Goal: Task Accomplishment & Management: Manage account settings

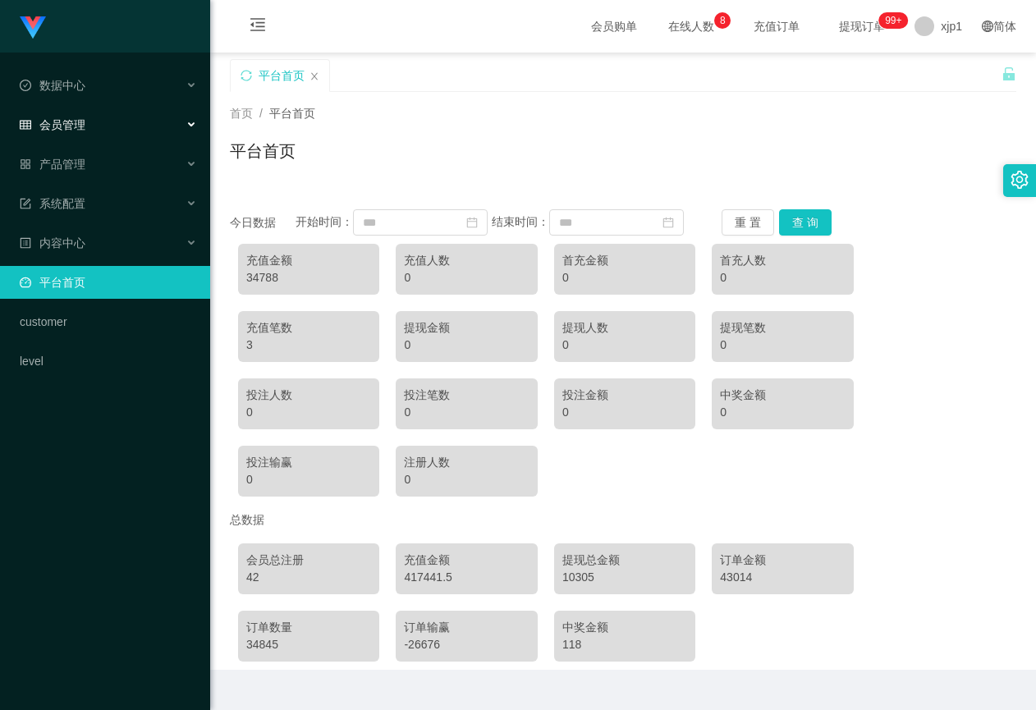
click at [68, 119] on span "会员管理" at bounding box center [53, 124] width 66 height 13
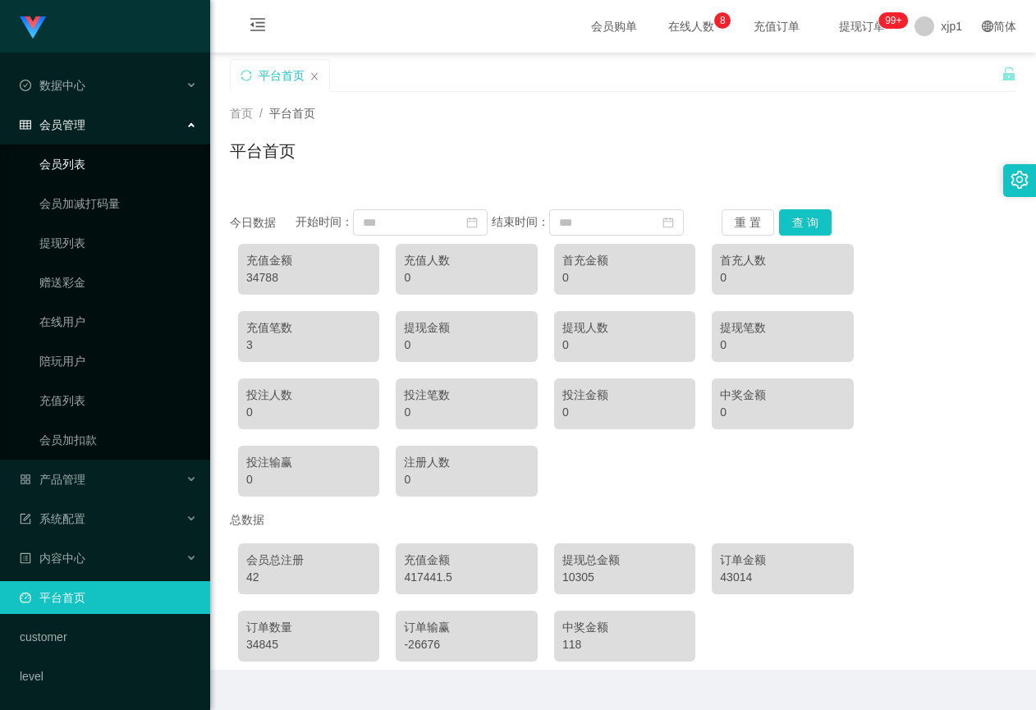
click at [76, 158] on link "会员列表" at bounding box center [118, 164] width 158 height 33
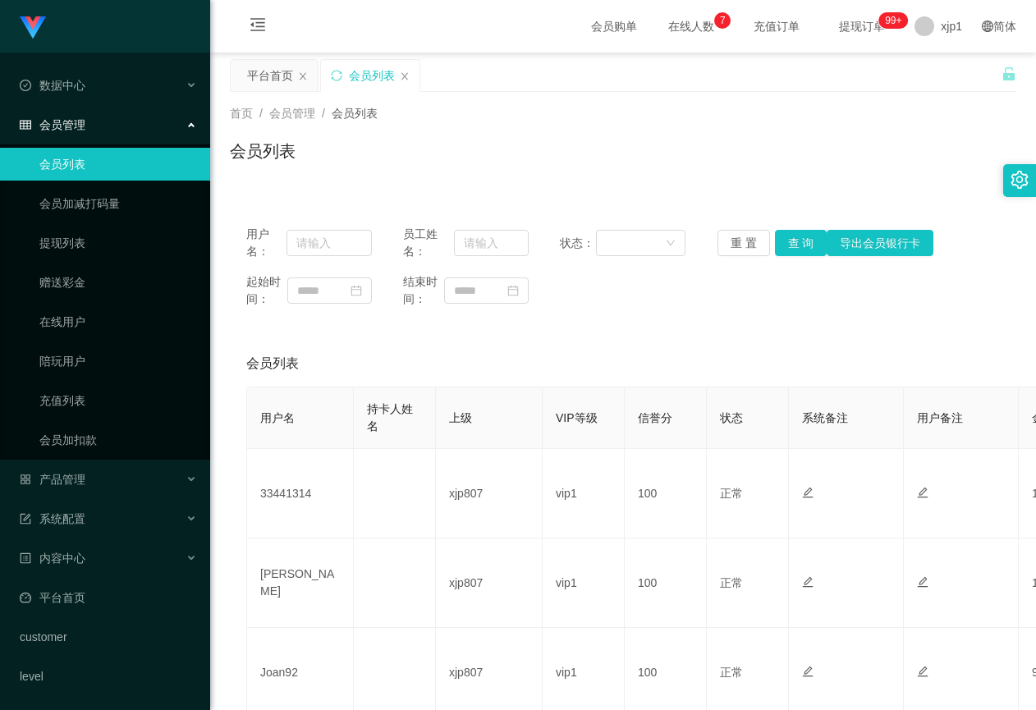
click at [144, 171] on link "会员列表" at bounding box center [118, 164] width 158 height 33
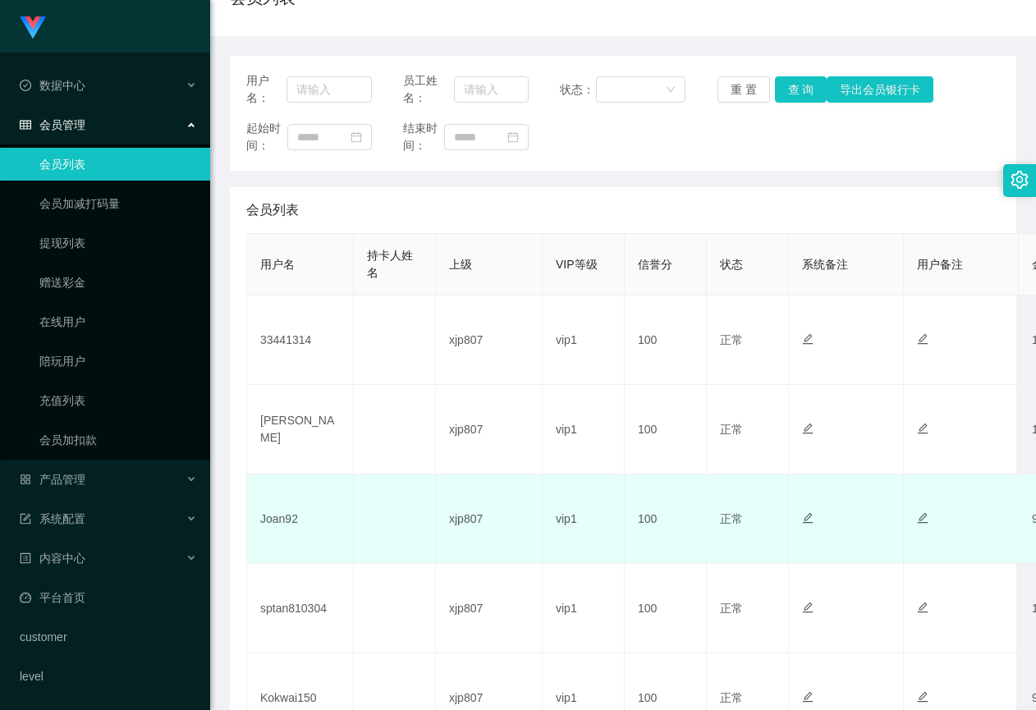
scroll to position [164, 0]
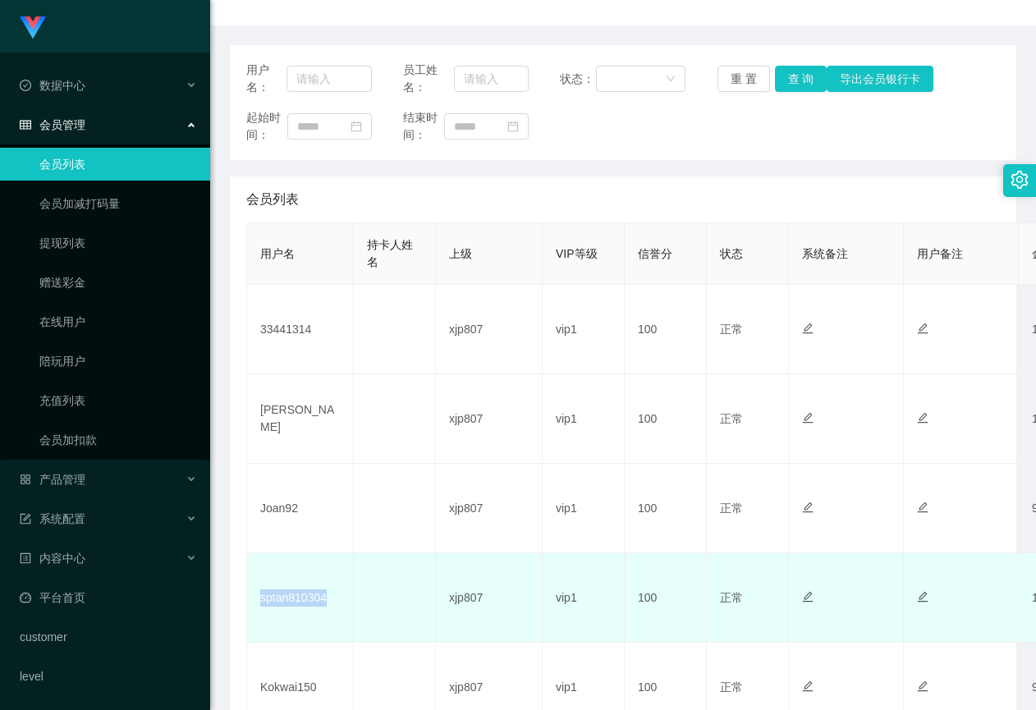
drag, startPoint x: 303, startPoint y: 608, endPoint x: 259, endPoint y: 611, distance: 43.6
click at [259, 611] on td "sptan810304" at bounding box center [300, 597] width 107 height 89
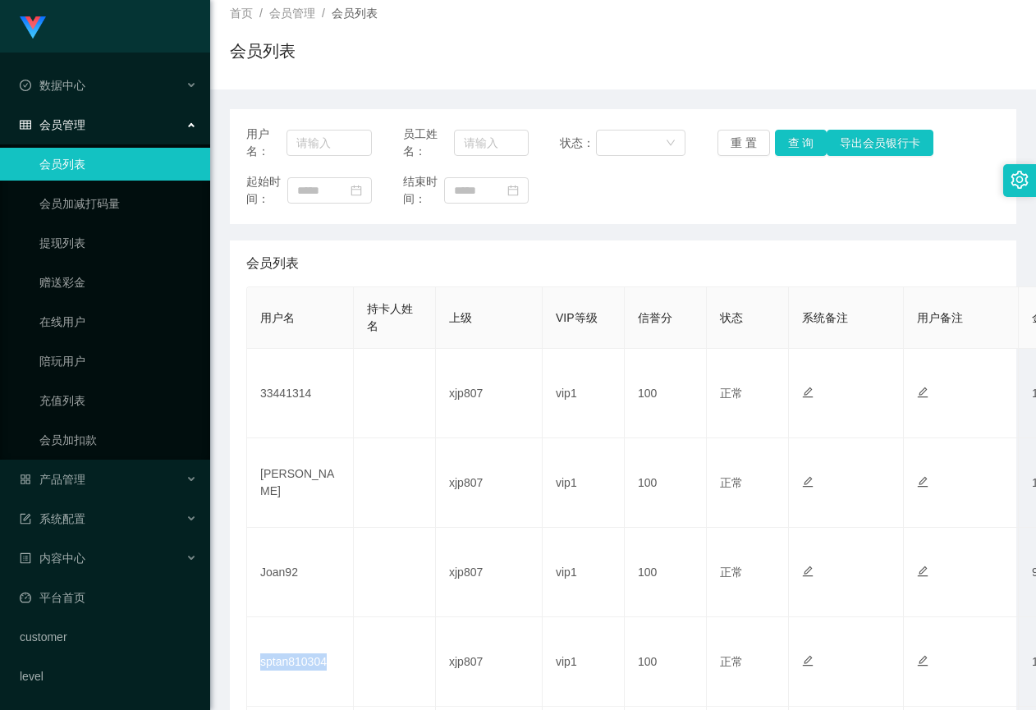
scroll to position [0, 0]
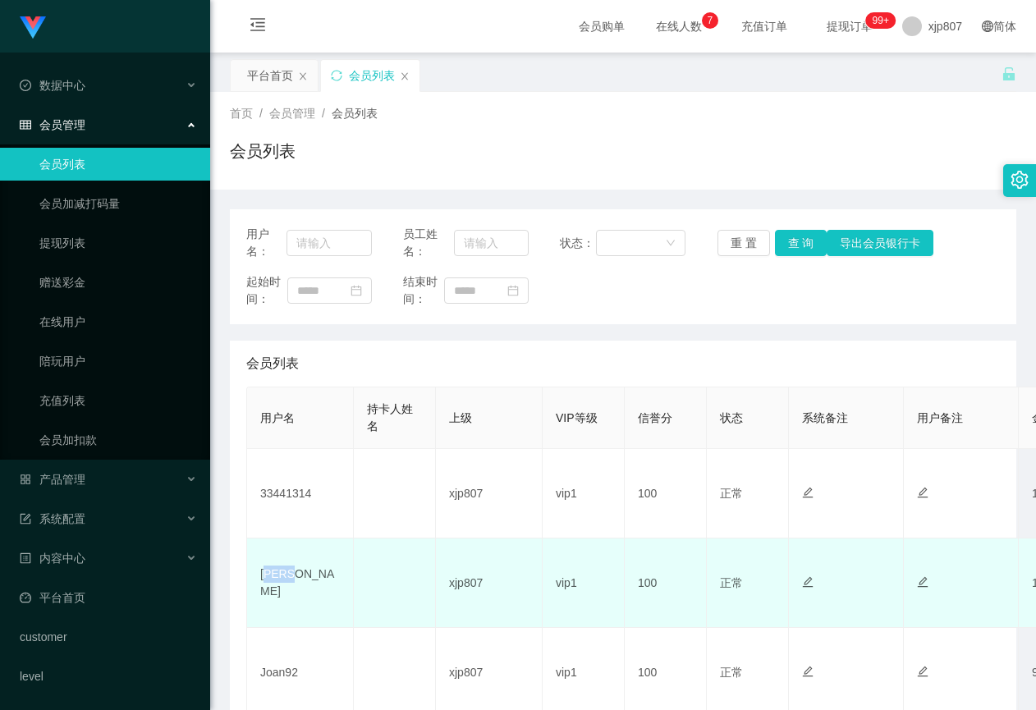
drag, startPoint x: 301, startPoint y: 588, endPoint x: 264, endPoint y: 588, distance: 36.9
click at [264, 588] on td "[PERSON_NAME]" at bounding box center [300, 582] width 107 height 89
click at [283, 592] on td "[PERSON_NAME]" at bounding box center [300, 582] width 107 height 89
click at [303, 588] on td "[PERSON_NAME]" at bounding box center [300, 582] width 107 height 89
click at [300, 586] on td "[PERSON_NAME]" at bounding box center [300, 582] width 107 height 89
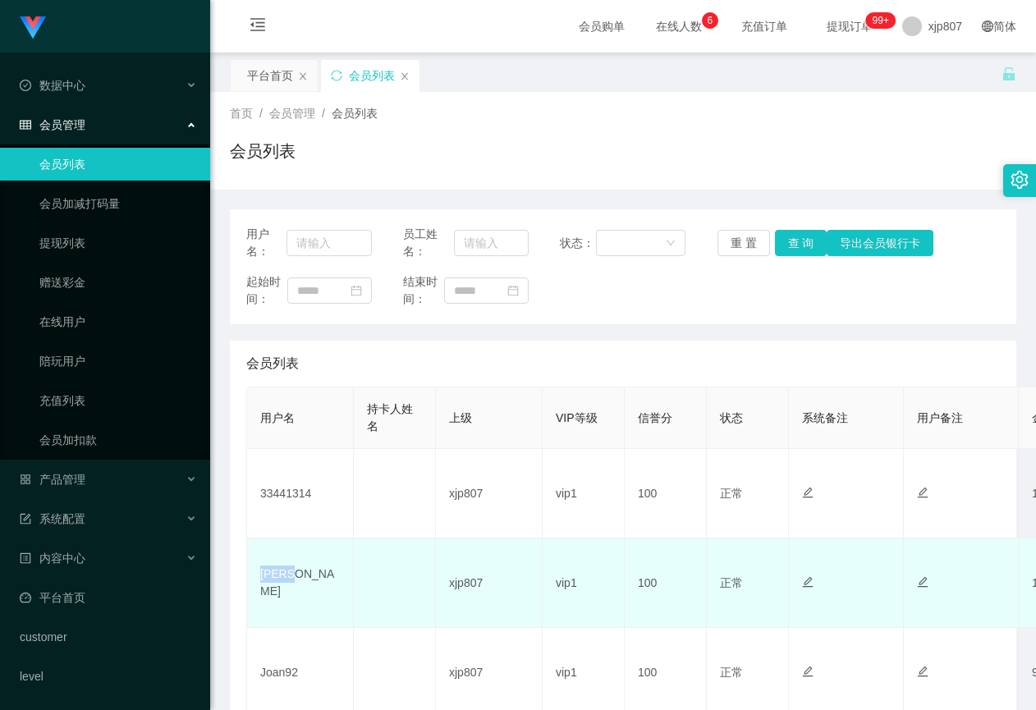
drag, startPoint x: 294, startPoint y: 588, endPoint x: 259, endPoint y: 590, distance: 35.4
click at [259, 590] on td "[PERSON_NAME]" at bounding box center [300, 582] width 107 height 89
copy td "[PERSON_NAME]"
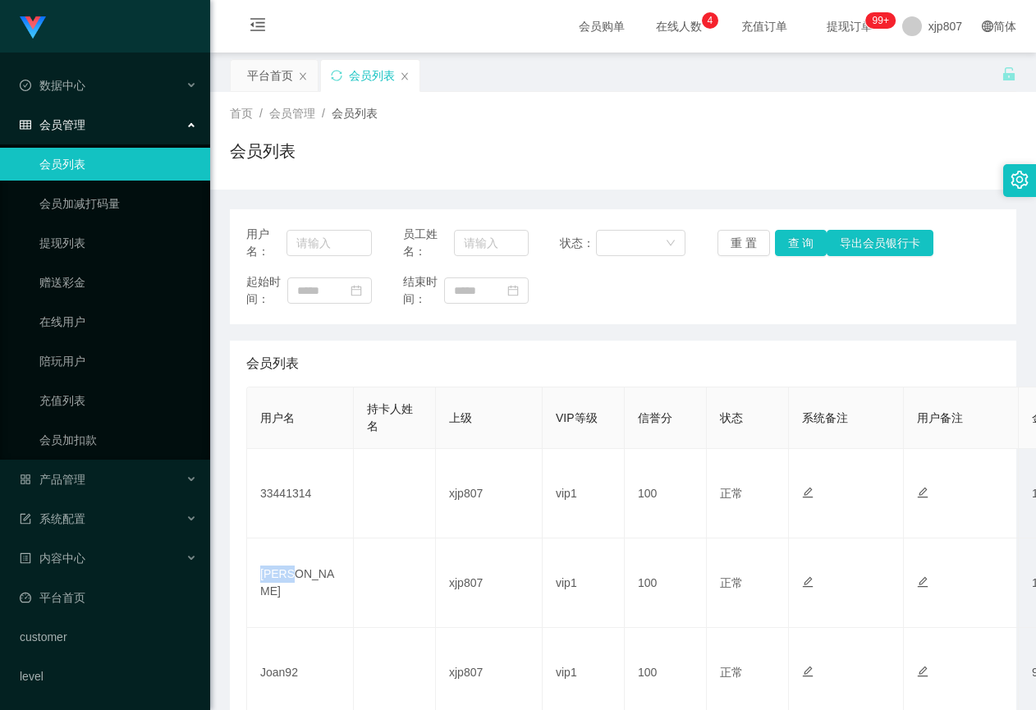
click at [585, 323] on div "用户名： 员工姓名： 状态： 重 置 查 询 导出会员银行卡 起始时间： 结束时间：" at bounding box center [623, 266] width 786 height 115
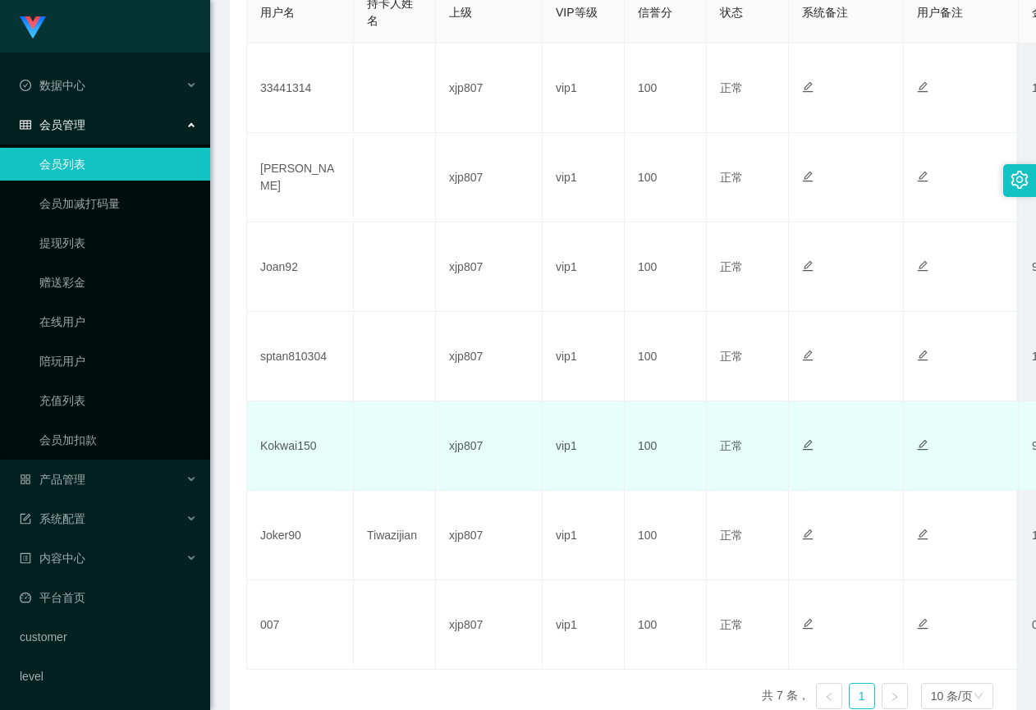
scroll to position [410, 0]
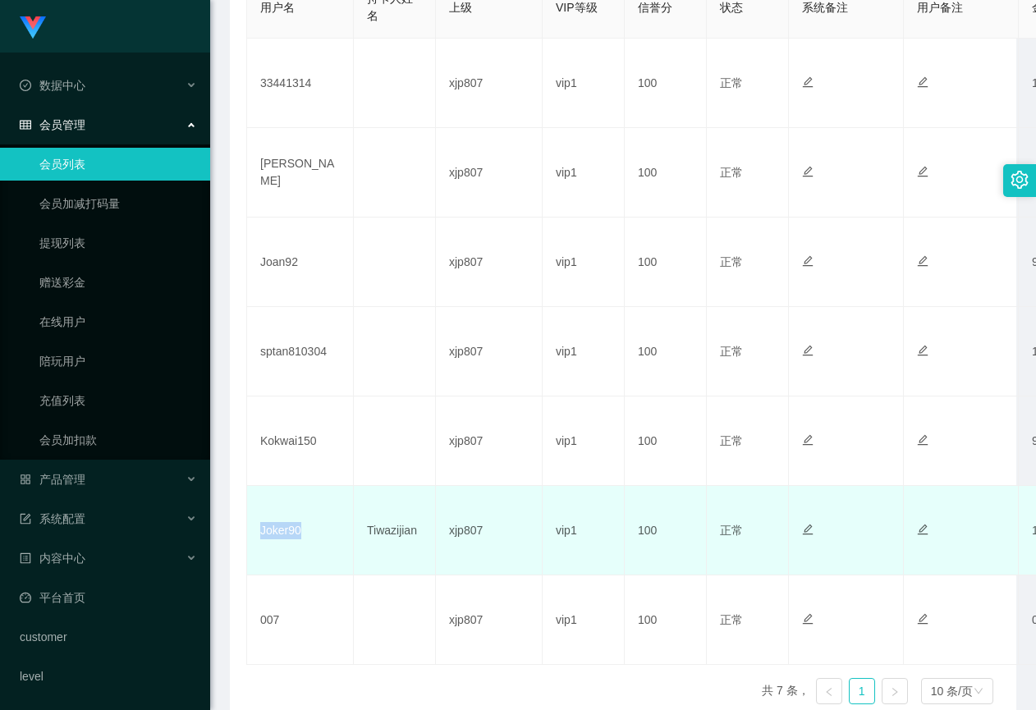
drag, startPoint x: 305, startPoint y: 534, endPoint x: 247, endPoint y: 540, distance: 58.6
click at [247, 540] on td "Joker90" at bounding box center [300, 530] width 107 height 89
copy td "Joker90"
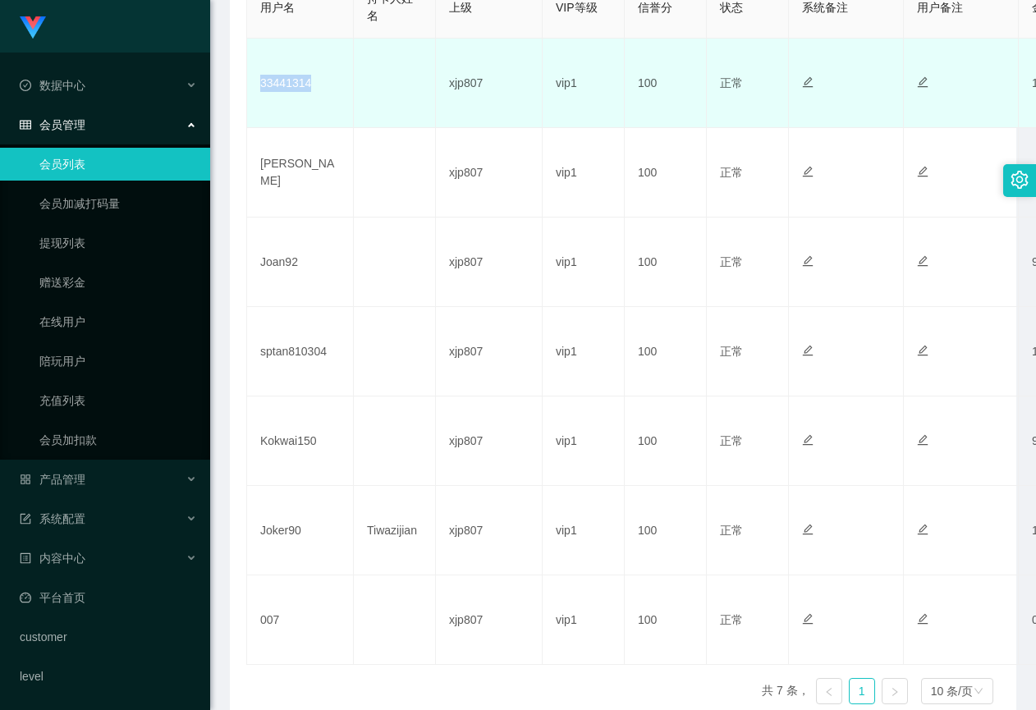
drag, startPoint x: 326, startPoint y: 91, endPoint x: 253, endPoint y: 87, distance: 73.2
click at [253, 87] on td "33441314" at bounding box center [300, 83] width 107 height 89
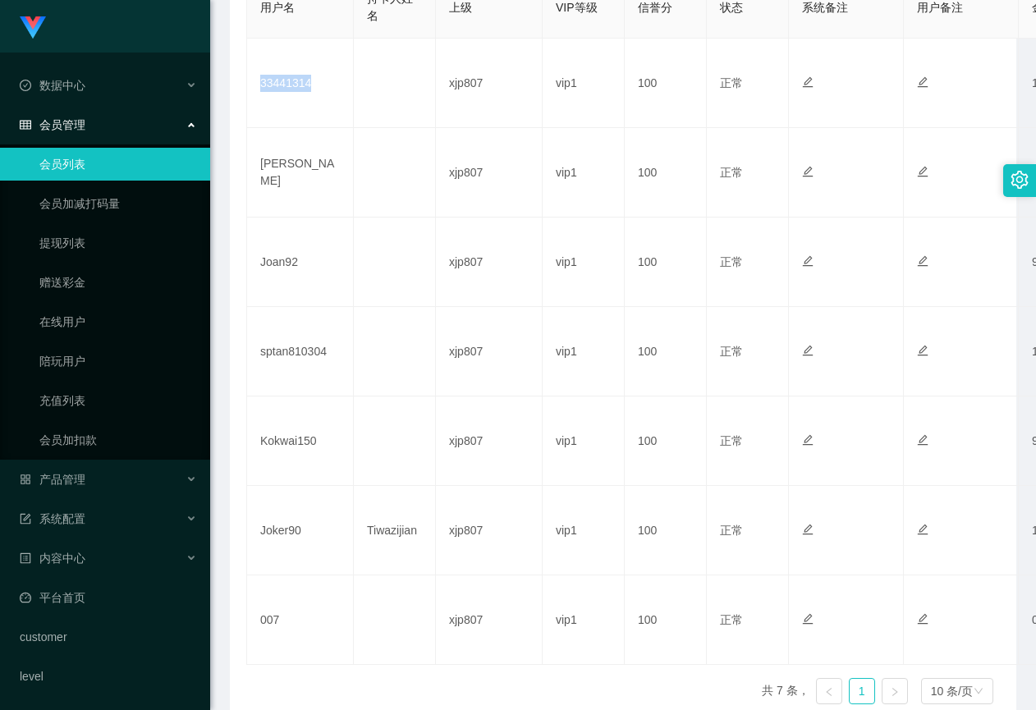
copy td "33441314"
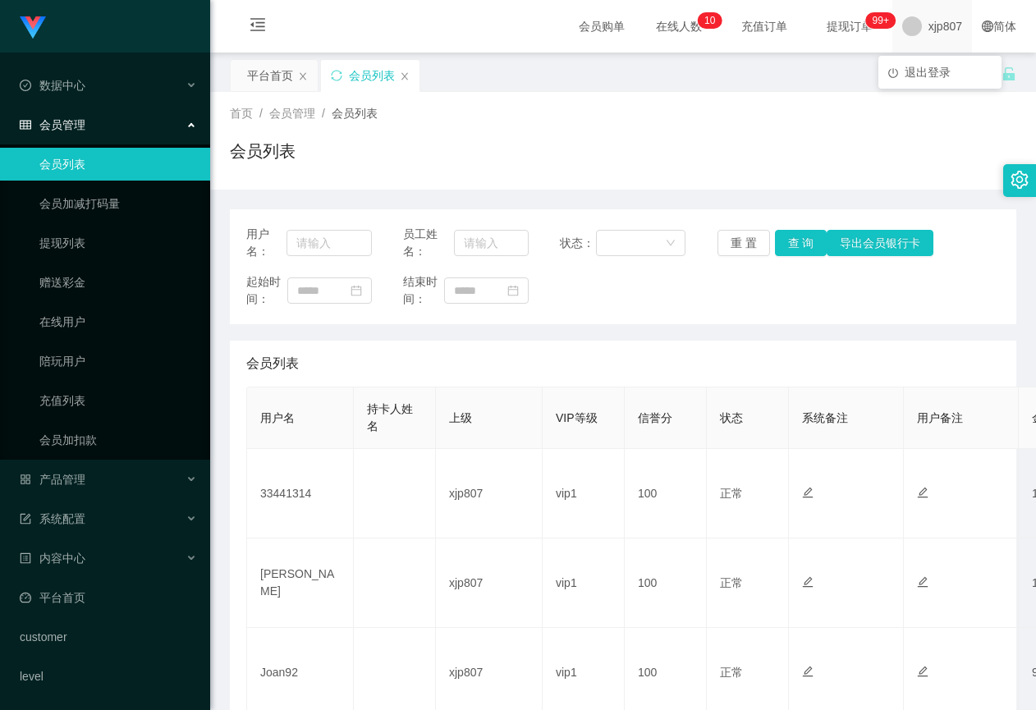
click at [929, 33] on span "xjp807" at bounding box center [945, 26] width 34 height 53
click at [922, 71] on span "退出登录" at bounding box center [927, 72] width 46 height 13
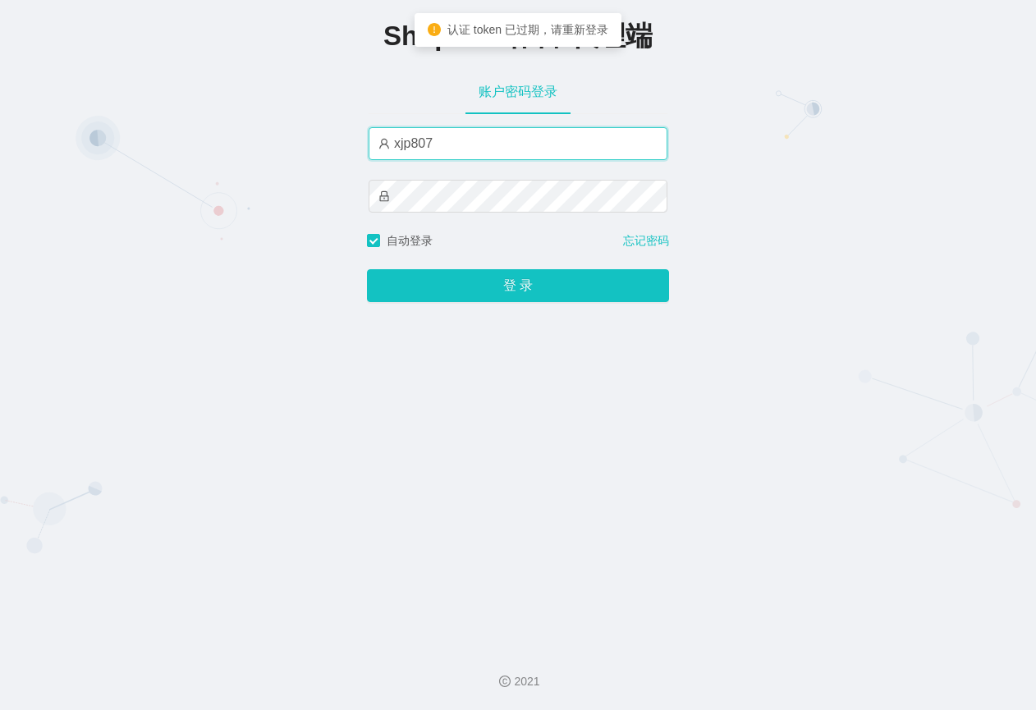
click at [506, 144] on input "xjp807" at bounding box center [518, 143] width 299 height 33
click at [501, 144] on input "xjp807" at bounding box center [518, 143] width 299 height 33
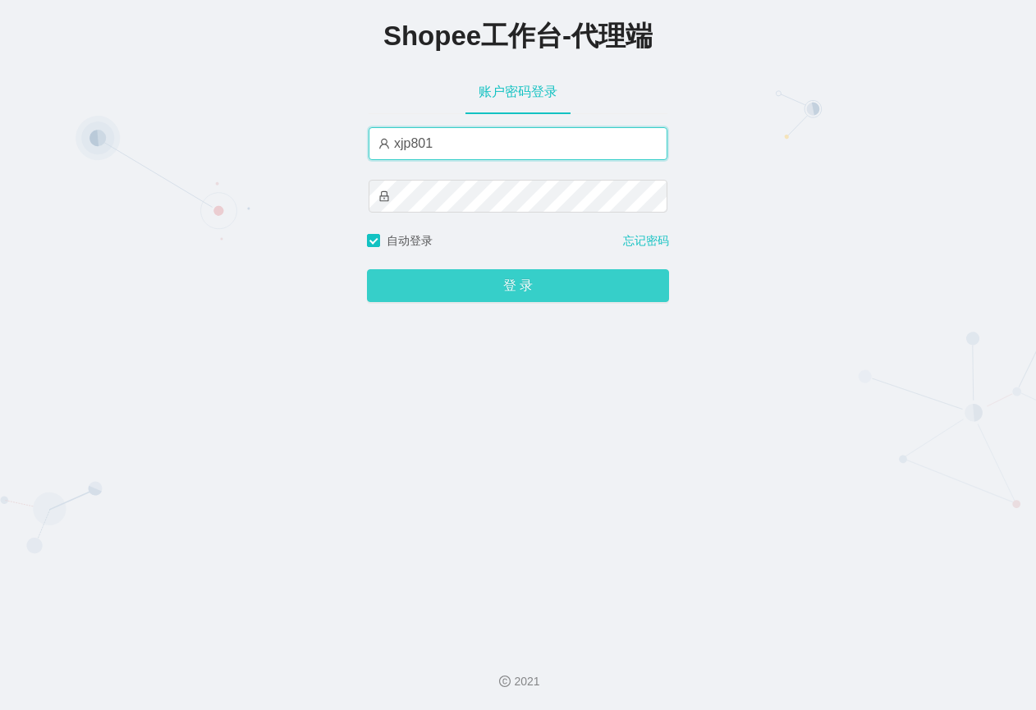
type input "xjp801"
click at [436, 277] on button "登 录" at bounding box center [518, 285] width 302 height 33
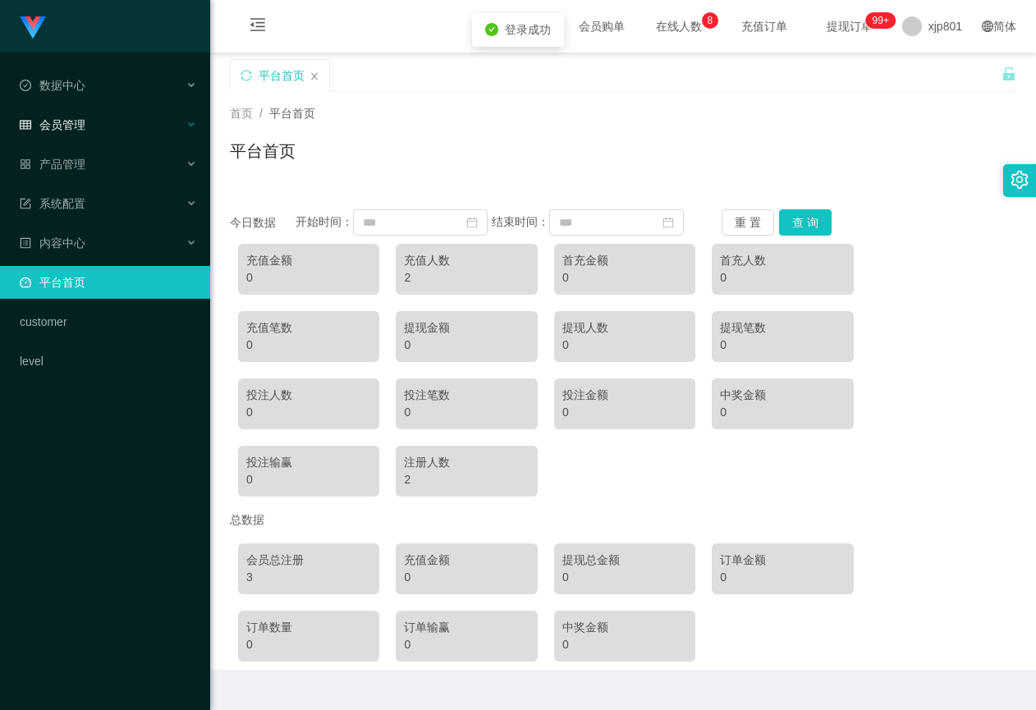
click at [109, 119] on div "会员管理" at bounding box center [105, 124] width 210 height 33
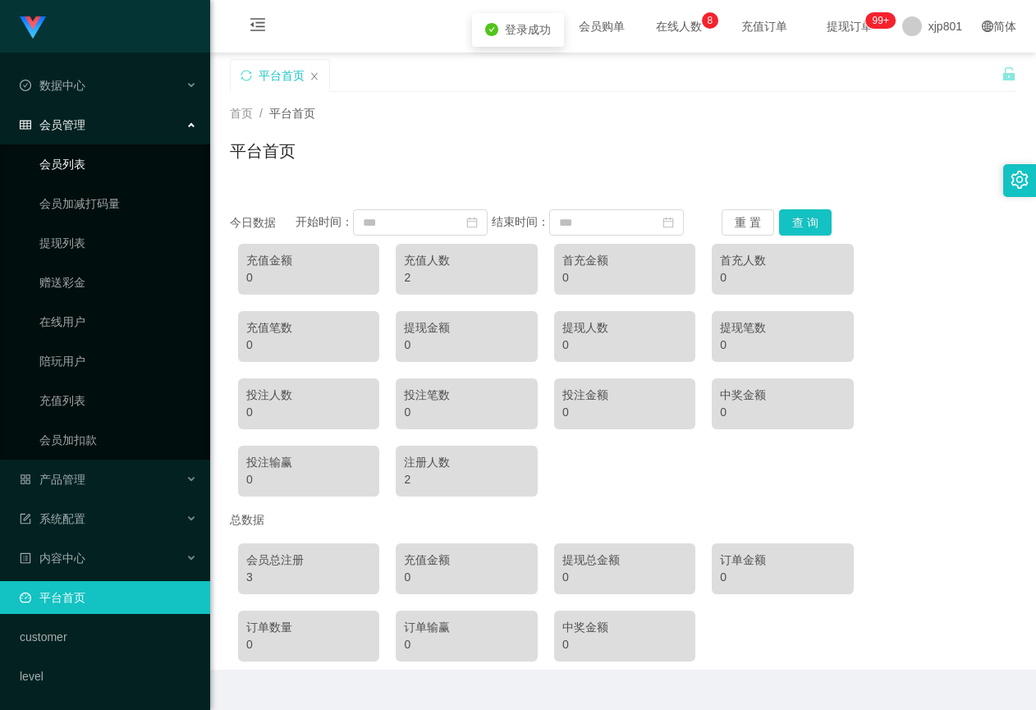
click at [109, 168] on link "会员列表" at bounding box center [118, 164] width 158 height 33
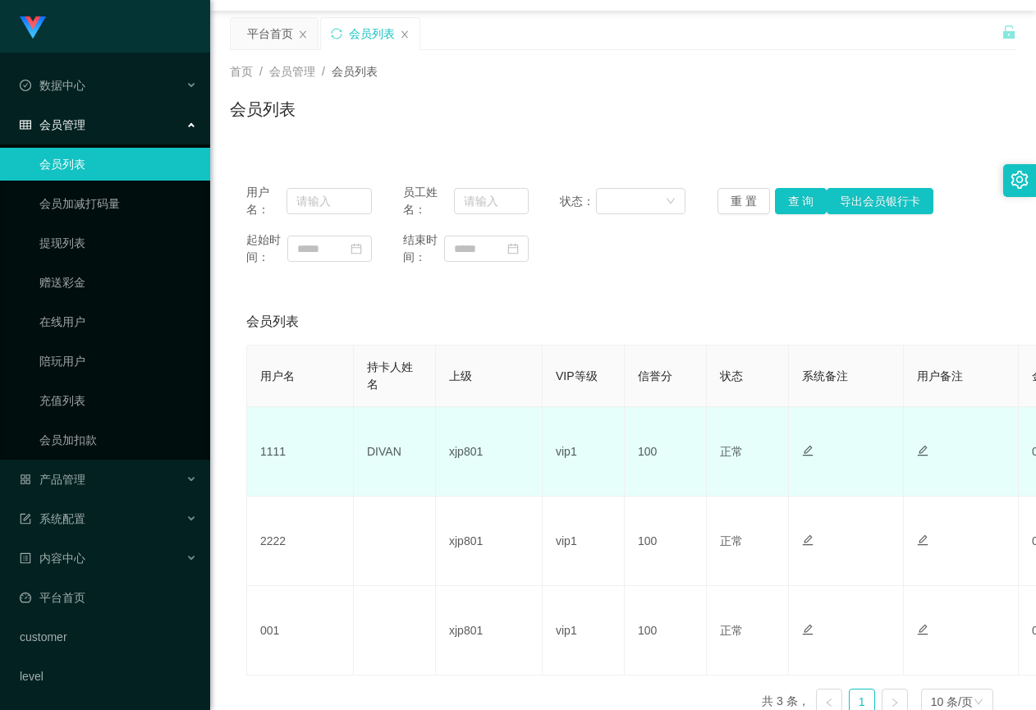
scroll to position [82, 0]
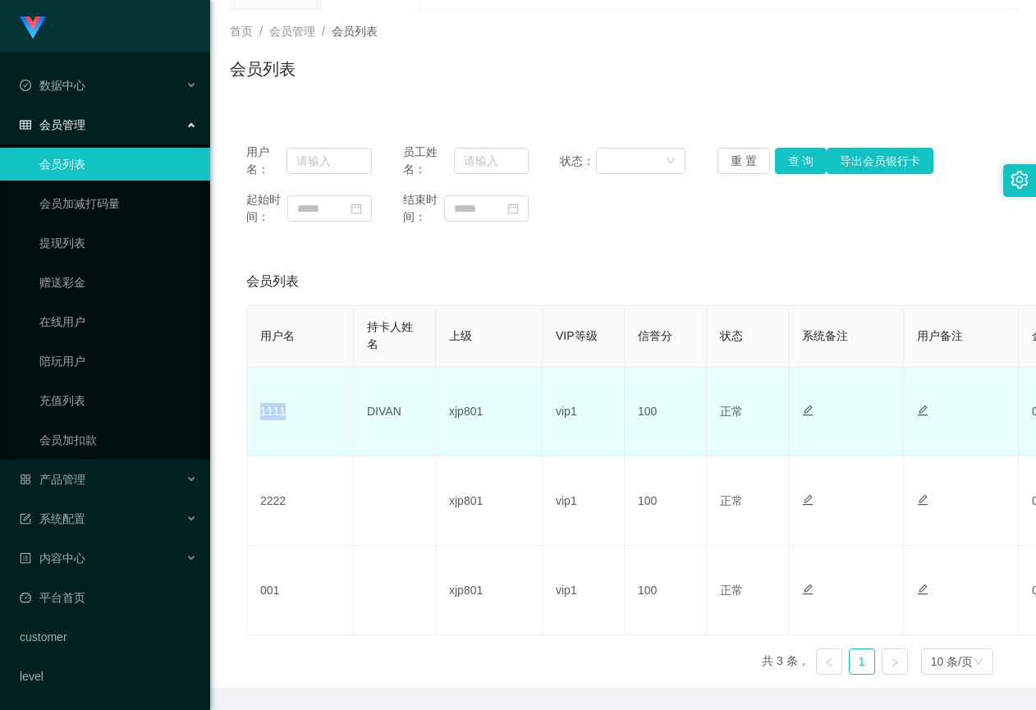
drag, startPoint x: 294, startPoint y: 418, endPoint x: 254, endPoint y: 421, distance: 40.4
click at [254, 421] on td "1111" at bounding box center [300, 411] width 107 height 89
copy td "1111"
